Goal: Task Accomplishment & Management: Manage account settings

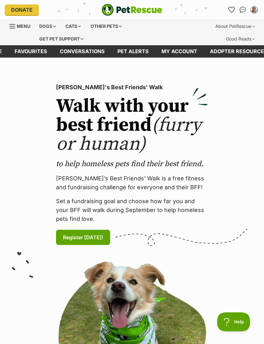
click at [254, 22] on div "About PetRescue" at bounding box center [235, 26] width 48 height 13
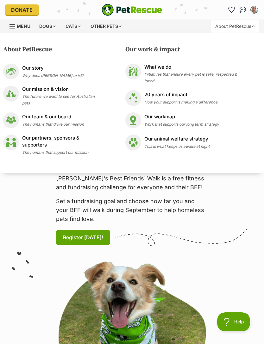
click at [202, 6] on div "My account Leonie Mc Cormick Edit profile Log out Pet alerts Pet alert matches …" at bounding box center [217, 10] width 85 height 10
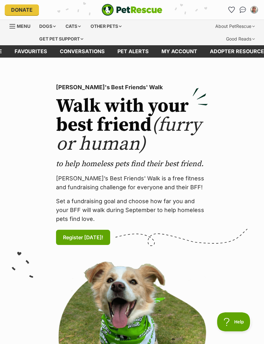
click at [14, 27] on div "Menu" at bounding box center [13, 26] width 6 height 5
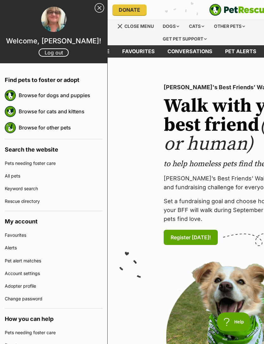
click at [21, 262] on link "Pet alert matches" at bounding box center [54, 261] width 98 height 13
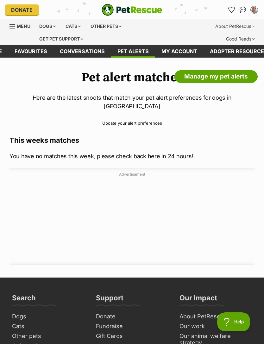
click at [115, 118] on link "Update your alert preferences" at bounding box center [132, 123] width 245 height 11
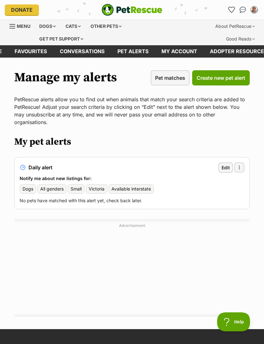
click at [239, 165] on span "button" at bounding box center [239, 167] width 5 height 5
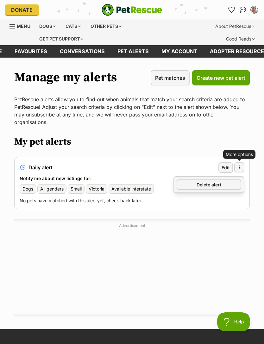
click at [198, 182] on span "Delete alert" at bounding box center [209, 185] width 25 height 7
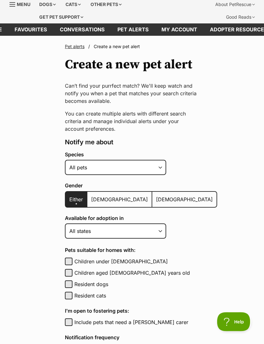
scroll to position [23, 0]
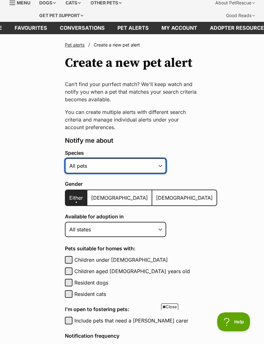
click at [160, 163] on select "Alpaca Bird Cat Chicken Cow Dog Donkey Duck Ferret Fish Goat Goose Guinea Fowl …" at bounding box center [115, 165] width 101 height 15
select select "1"
